Goal: Information Seeking & Learning: Learn about a topic

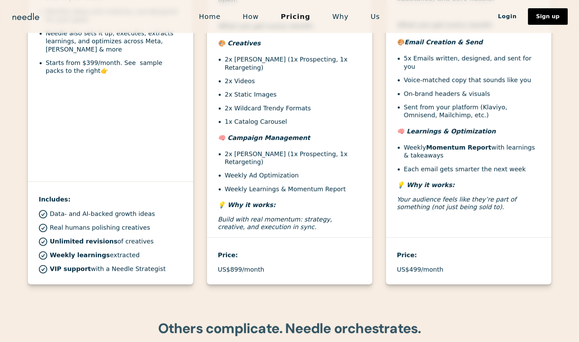
scroll to position [362, 0]
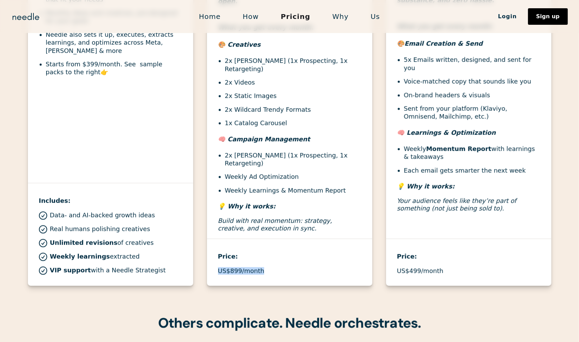
drag, startPoint x: 267, startPoint y: 258, endPoint x: 209, endPoint y: 261, distance: 58.6
click at [209, 261] on div "Price: US$899/month" at bounding box center [289, 257] width 165 height 36
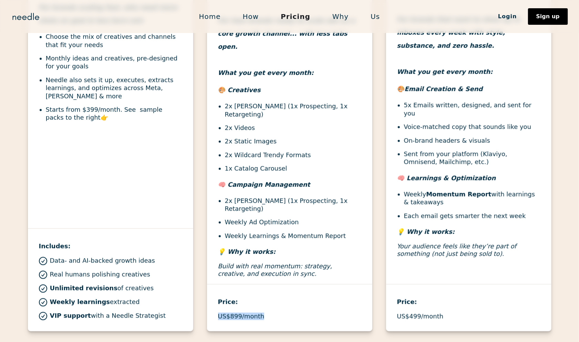
scroll to position [311, 0]
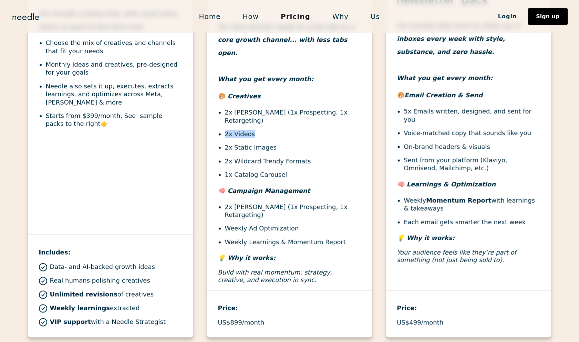
drag, startPoint x: 252, startPoint y: 123, endPoint x: 219, endPoint y: 122, distance: 33.1
click at [225, 130] on li "2x Videos" at bounding box center [293, 134] width 136 height 8
drag, startPoint x: 281, startPoint y: 137, endPoint x: 211, endPoint y: 138, distance: 69.9
click at [211, 138] on div "👉"Basic Ads" Pack For lean brands ready to scale ads as a core growth channel..…" at bounding box center [289, 136] width 165 height 309
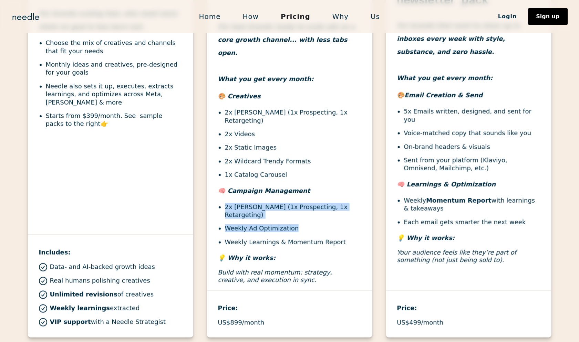
drag, startPoint x: 294, startPoint y: 216, endPoint x: 219, endPoint y: 192, distance: 78.7
click at [219, 203] on ul "2x Ad Campaigns (1x Prospecting, 1x Retargeting) Weekly Ad Optimization Weekly …" at bounding box center [289, 224] width 143 height 43
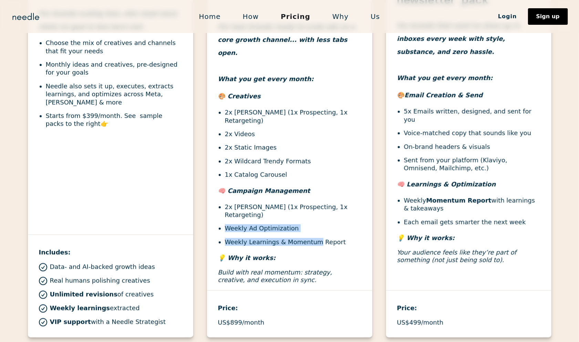
drag, startPoint x: 312, startPoint y: 228, endPoint x: 229, endPoint y: 211, distance: 84.1
click at [229, 211] on ul "2x Ad Campaigns (1x Prospecting, 1x Retargeting) Weekly Ad Optimization Weekly …" at bounding box center [289, 224] width 143 height 43
click at [301, 238] on li "Weekly Learnings & Momentum Report" at bounding box center [293, 242] width 136 height 8
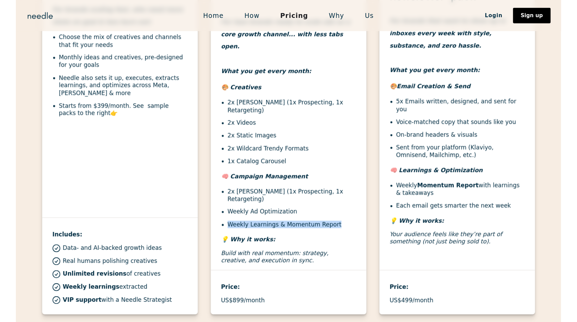
scroll to position [311, 0]
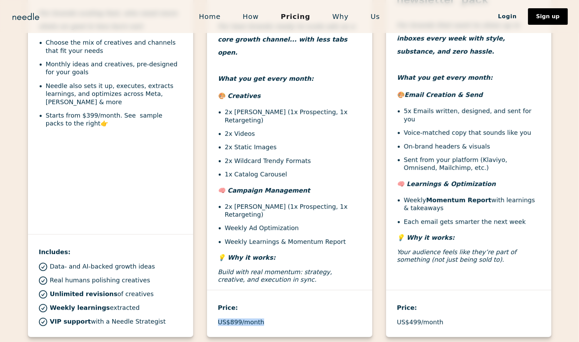
drag, startPoint x: 264, startPoint y: 309, endPoint x: 220, endPoint y: 309, distance: 44.1
click at [220, 319] on div "US$899/month" at bounding box center [289, 323] width 143 height 8
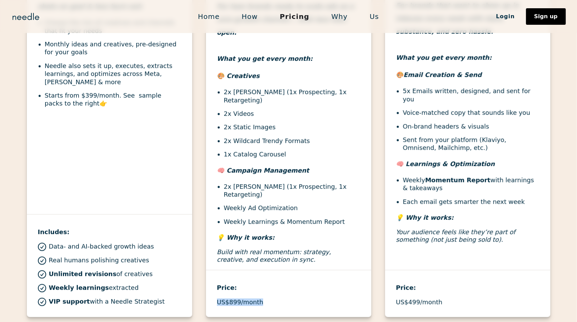
scroll to position [330, 0]
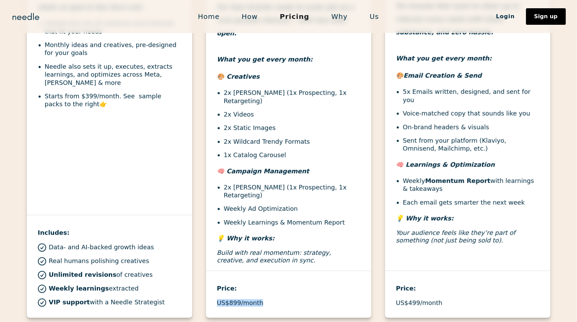
click at [248, 300] on p "US$899/month" at bounding box center [240, 304] width 46 height 8
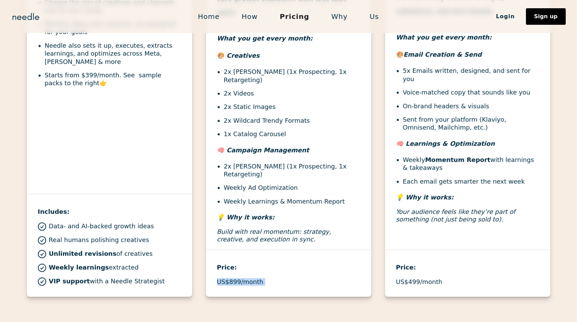
scroll to position [368, 0]
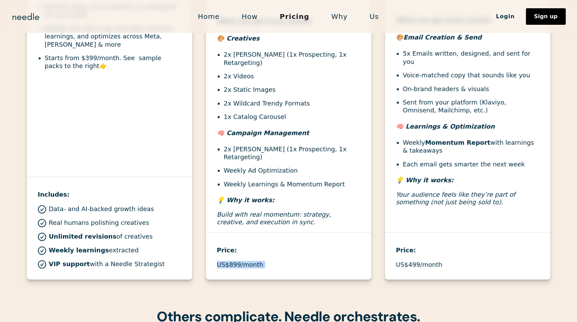
click at [280, 257] on div "👉"Basic Ads" Pack For lean brands ready to scale ads as a core growth channel..…" at bounding box center [288, 95] width 165 height 370
drag, startPoint x: 280, startPoint y: 257, endPoint x: 219, endPoint y: 229, distance: 66.4
click at [219, 229] on div "👉"Basic Ads" Pack For lean brands ready to scale ads as a core growth channel..…" at bounding box center [288, 95] width 165 height 370
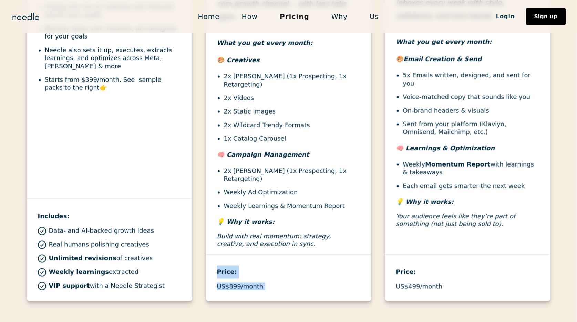
scroll to position [348, 0]
